Goal: Task Accomplishment & Management: Manage account settings

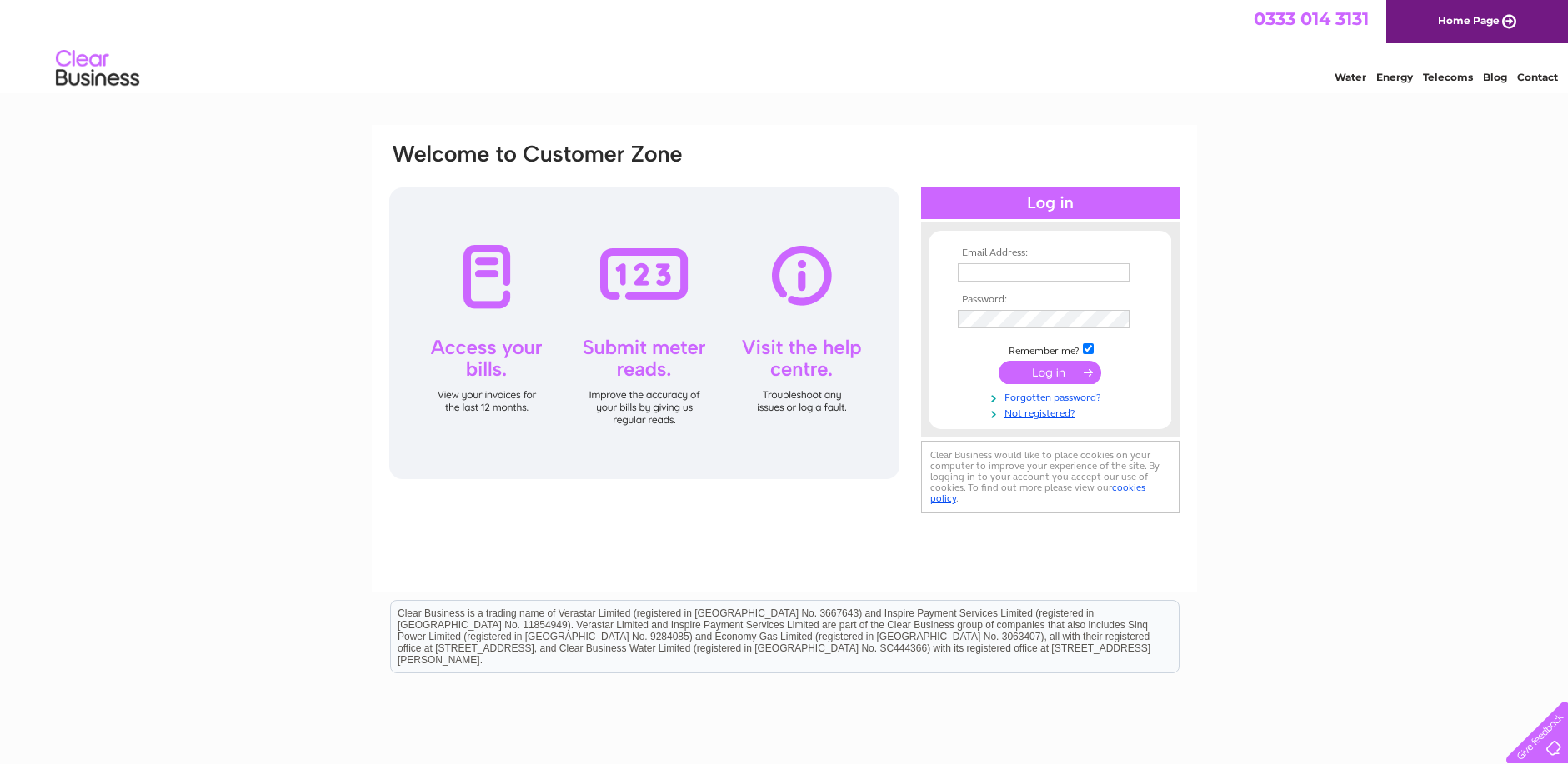
type input "thomsonmotandservice@gmail.com"
click at [1055, 375] on input "submit" at bounding box center [1050, 372] width 102 height 23
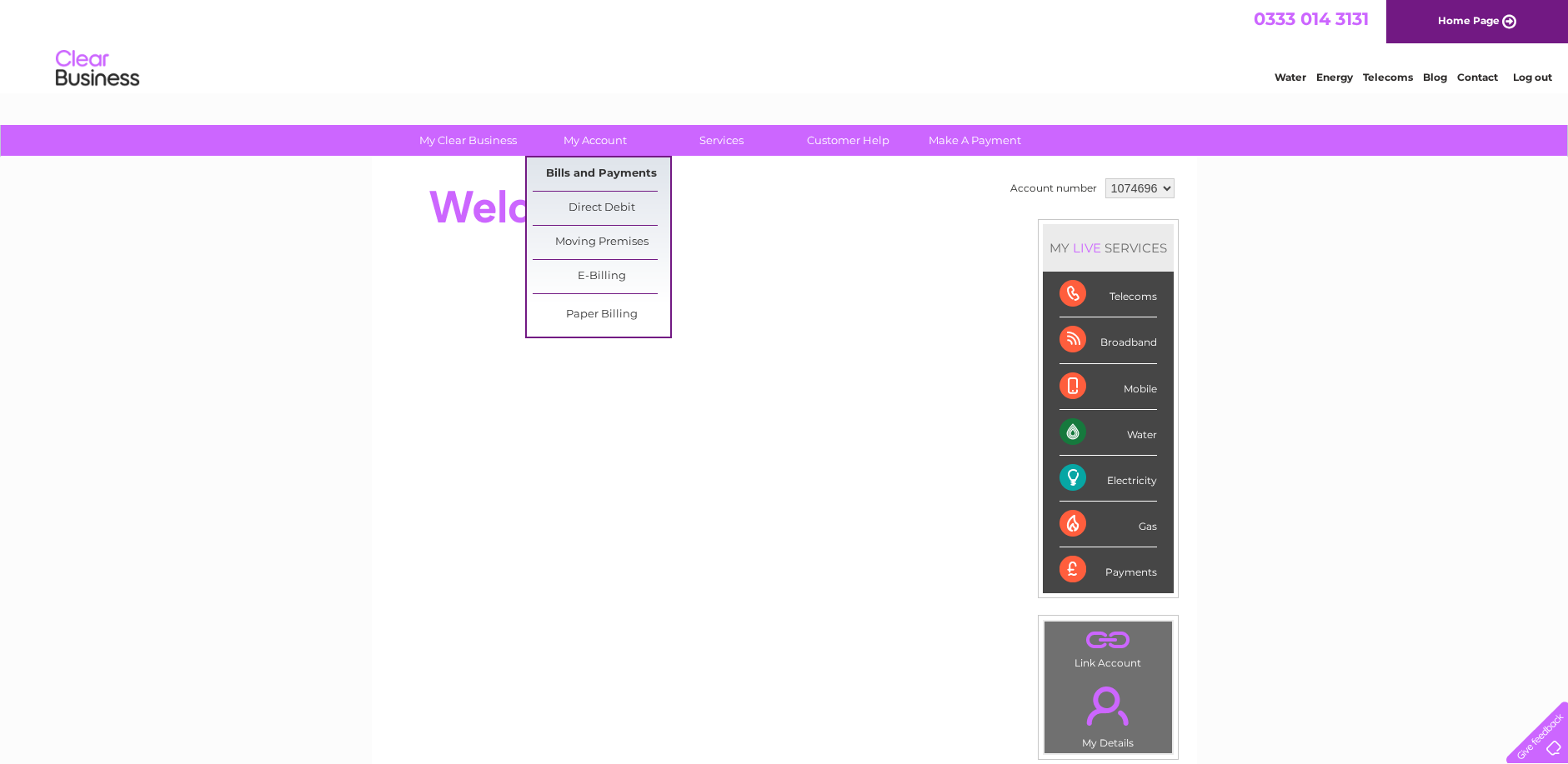
click at [609, 171] on link "Bills and Payments" at bounding box center [602, 174] width 138 height 34
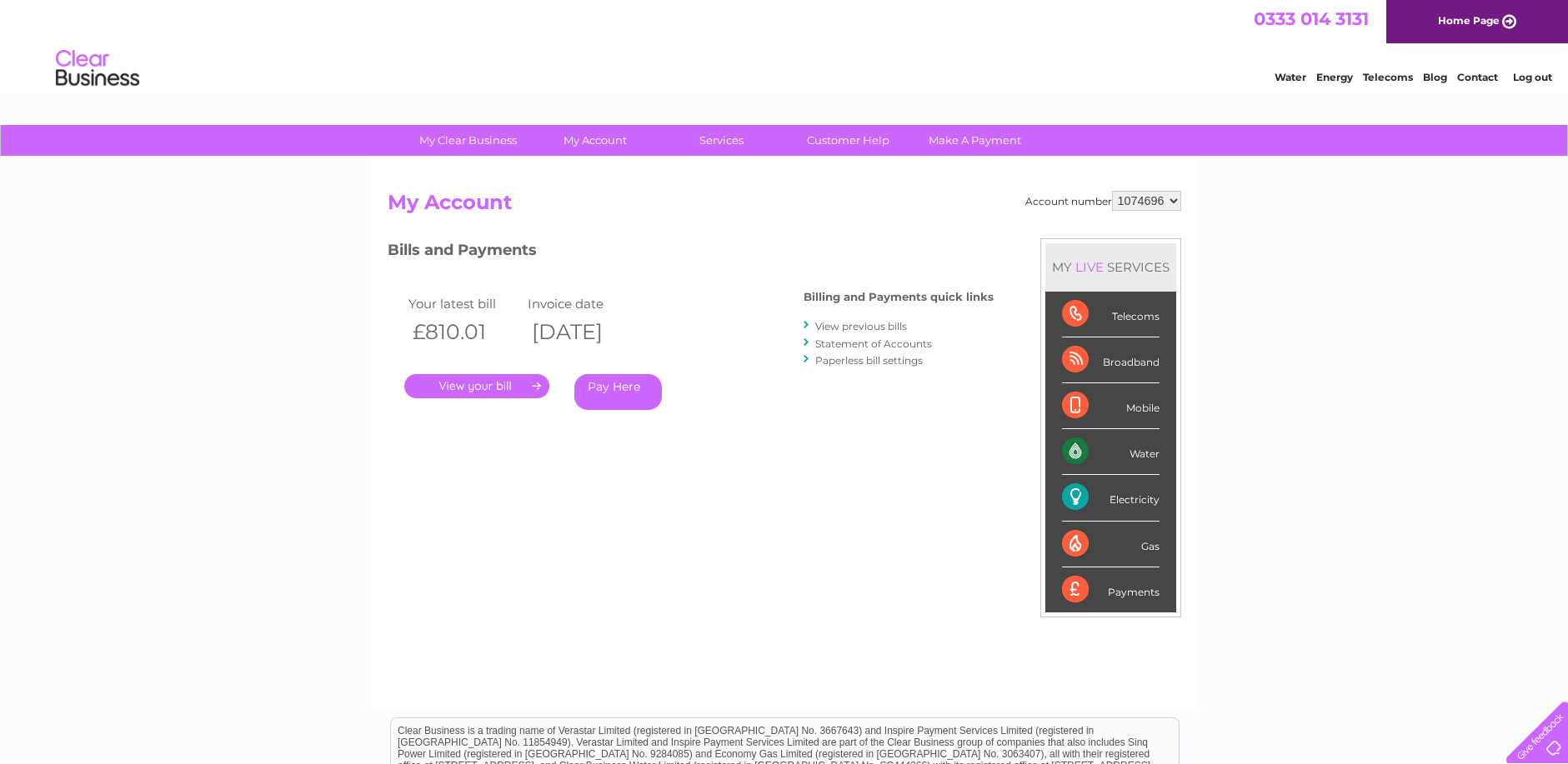
click at [475, 387] on link "." at bounding box center [476, 386] width 145 height 24
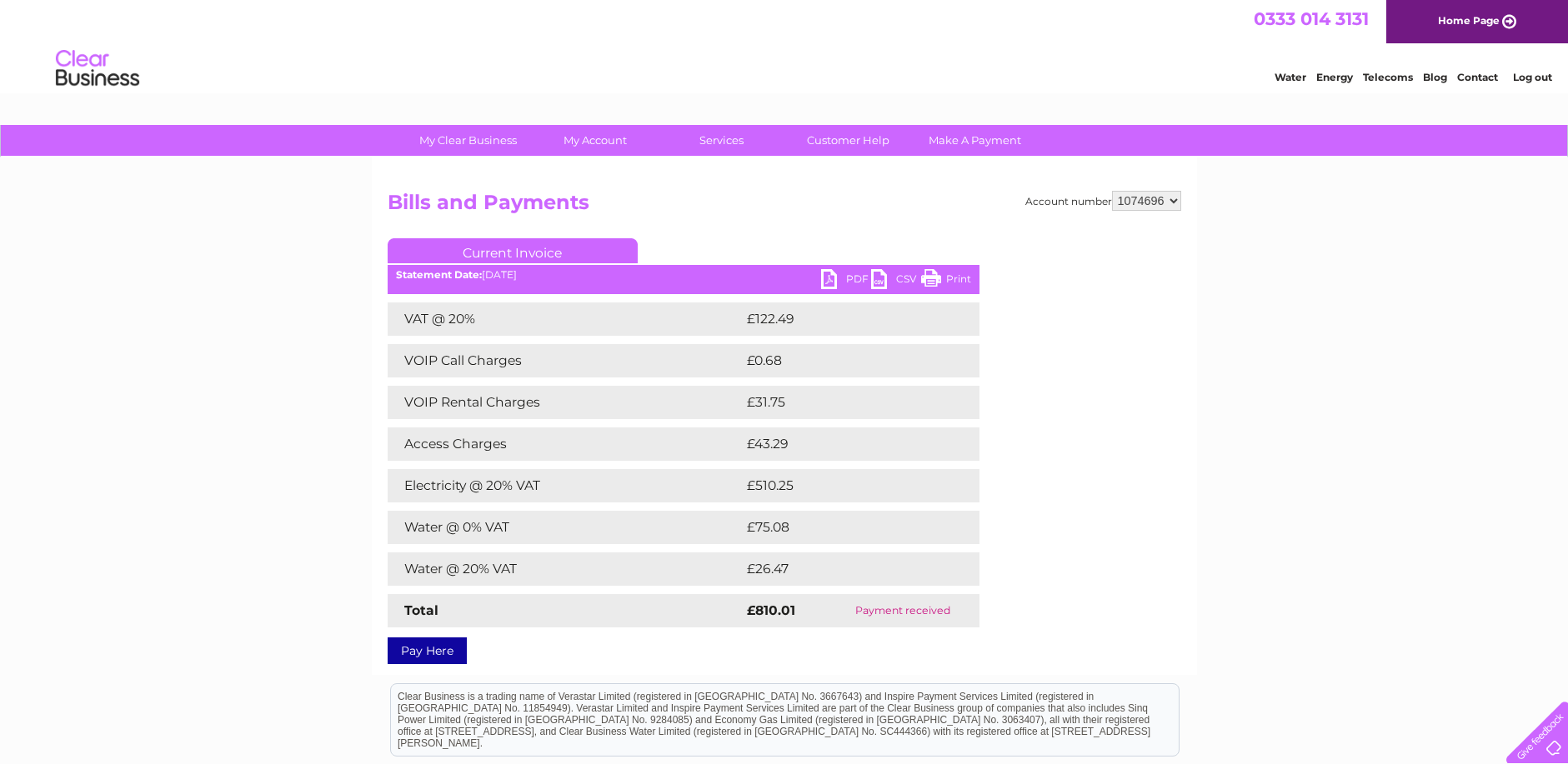
click at [965, 284] on link "Print" at bounding box center [946, 281] width 50 height 24
